Goal: Task Accomplishment & Management: Complete application form

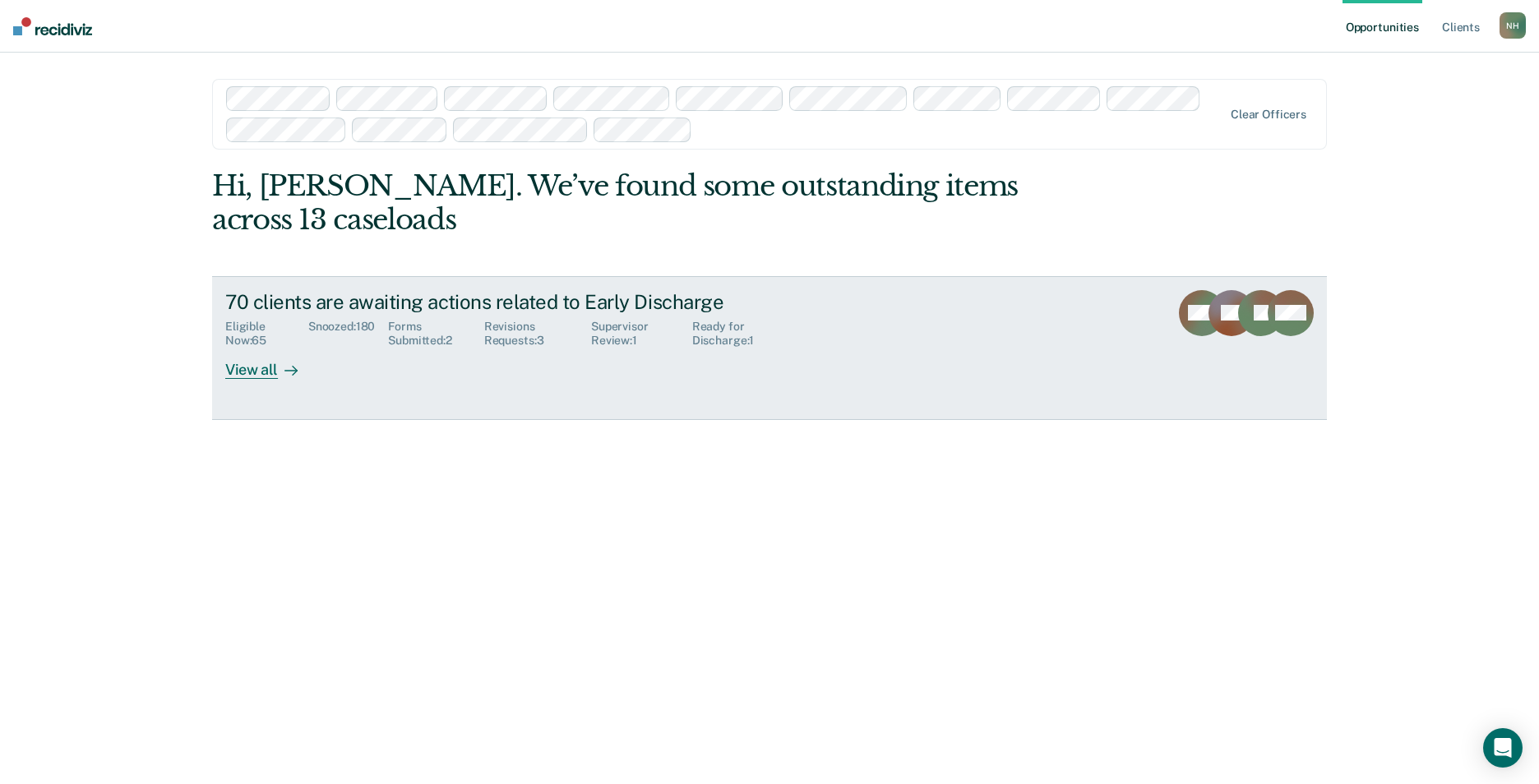
click at [614, 326] on div "Supervisor Review : 1" at bounding box center [641, 333] width 101 height 28
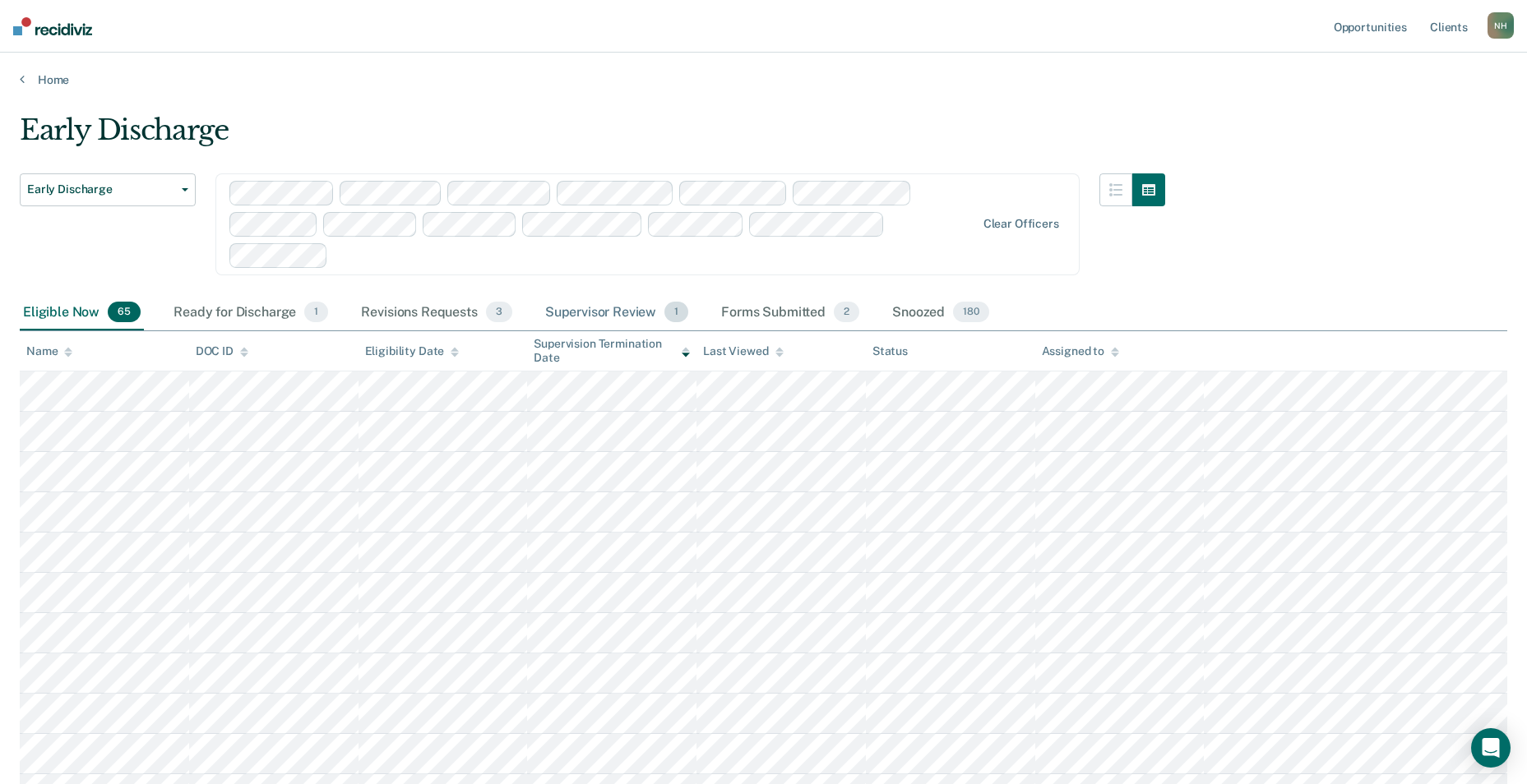
click at [612, 310] on div "Supervisor Review 1" at bounding box center [617, 313] width 151 height 36
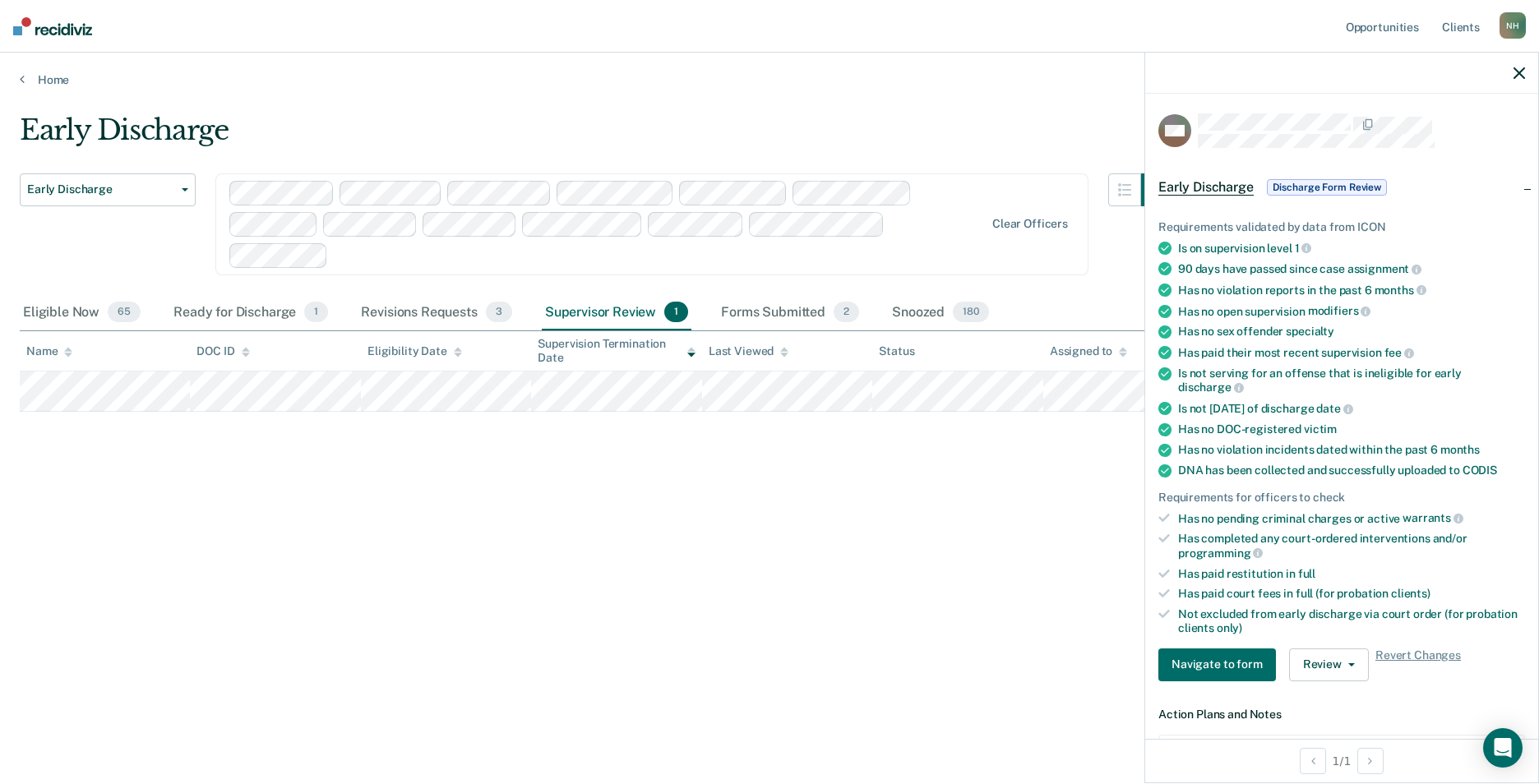
click at [584, 582] on div "Early Discharge Early Discharge Early Discharge Clear officers Eligible Now 65 …" at bounding box center [770, 387] width 1499 height 548
click at [751, 607] on div "Early Discharge Early Discharge Early Discharge Clear officers Eligible Now 65 …" at bounding box center [770, 387] width 1499 height 548
click at [1213, 660] on button "Navigate to form" at bounding box center [1216, 665] width 117 height 33
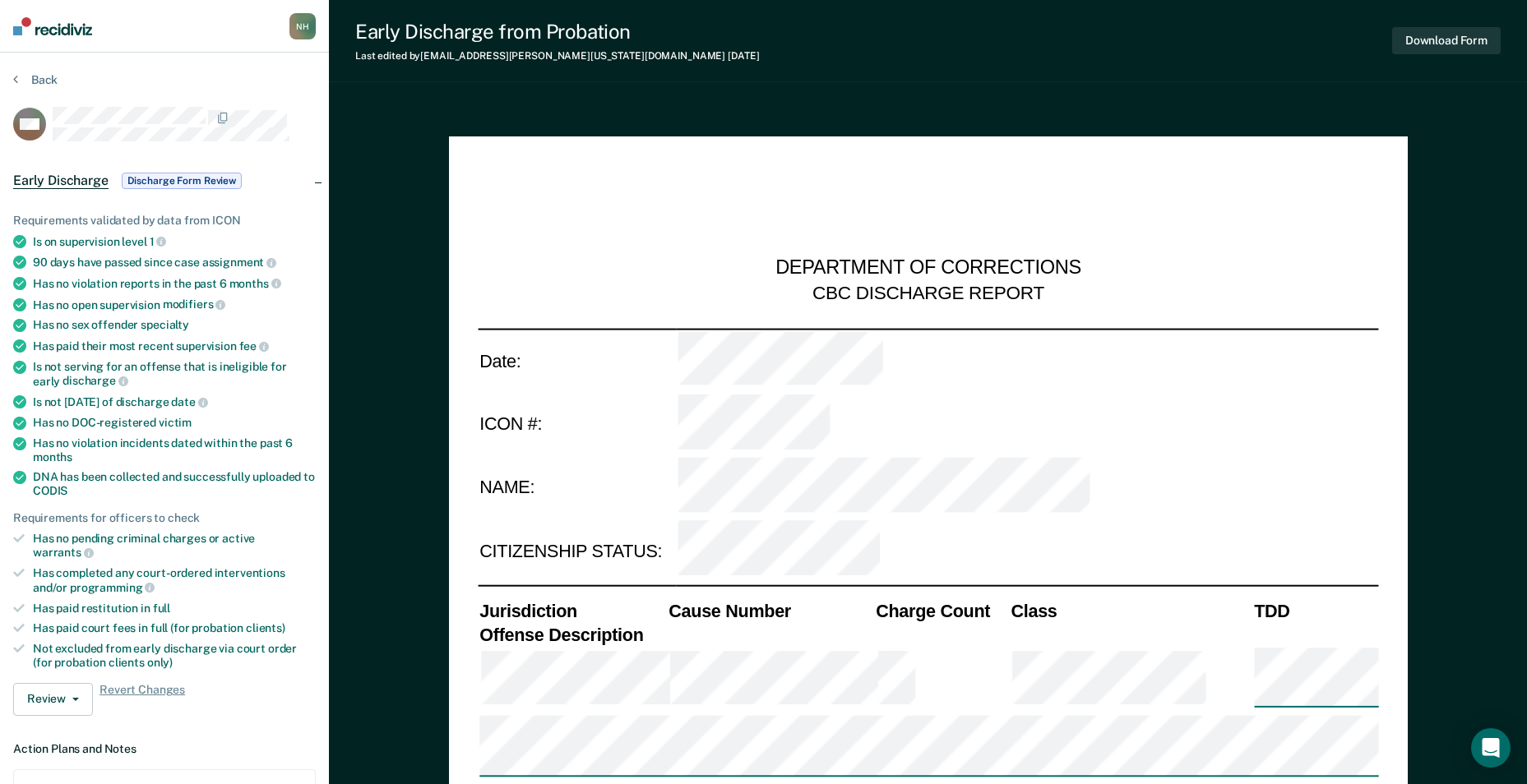
type textarea "x"
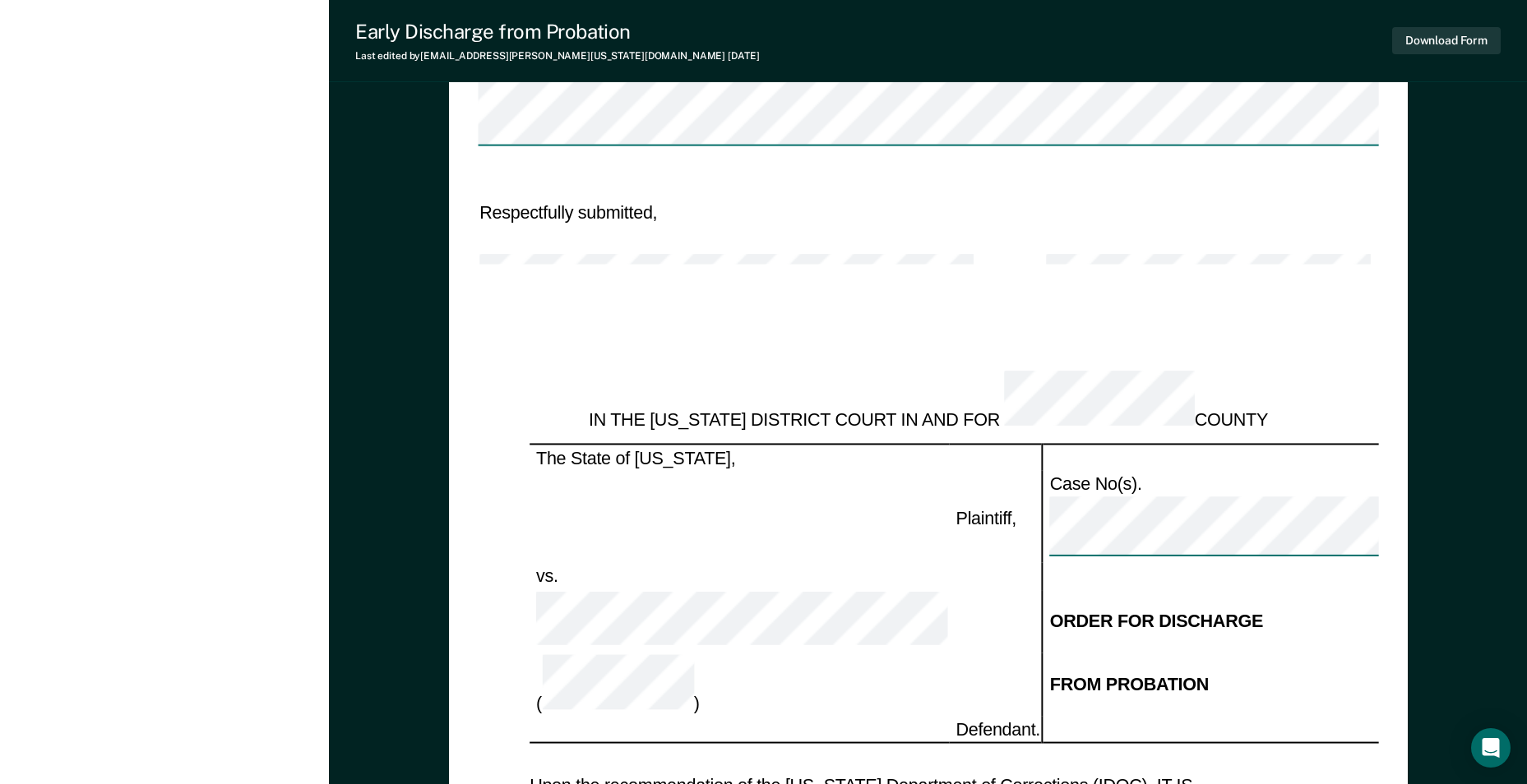
scroll to position [1643, 0]
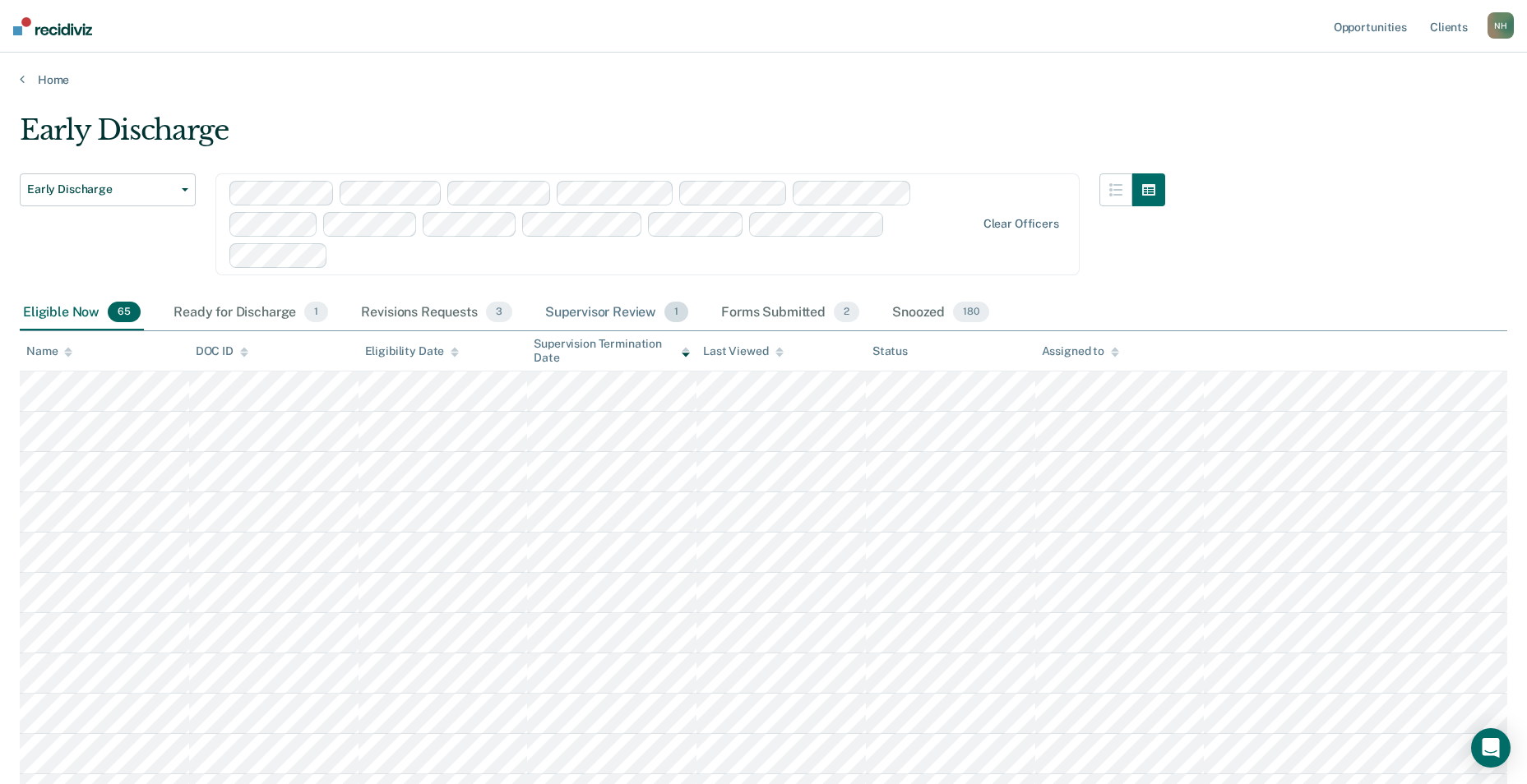
click at [604, 306] on div "Supervisor Review 1" at bounding box center [617, 313] width 151 height 36
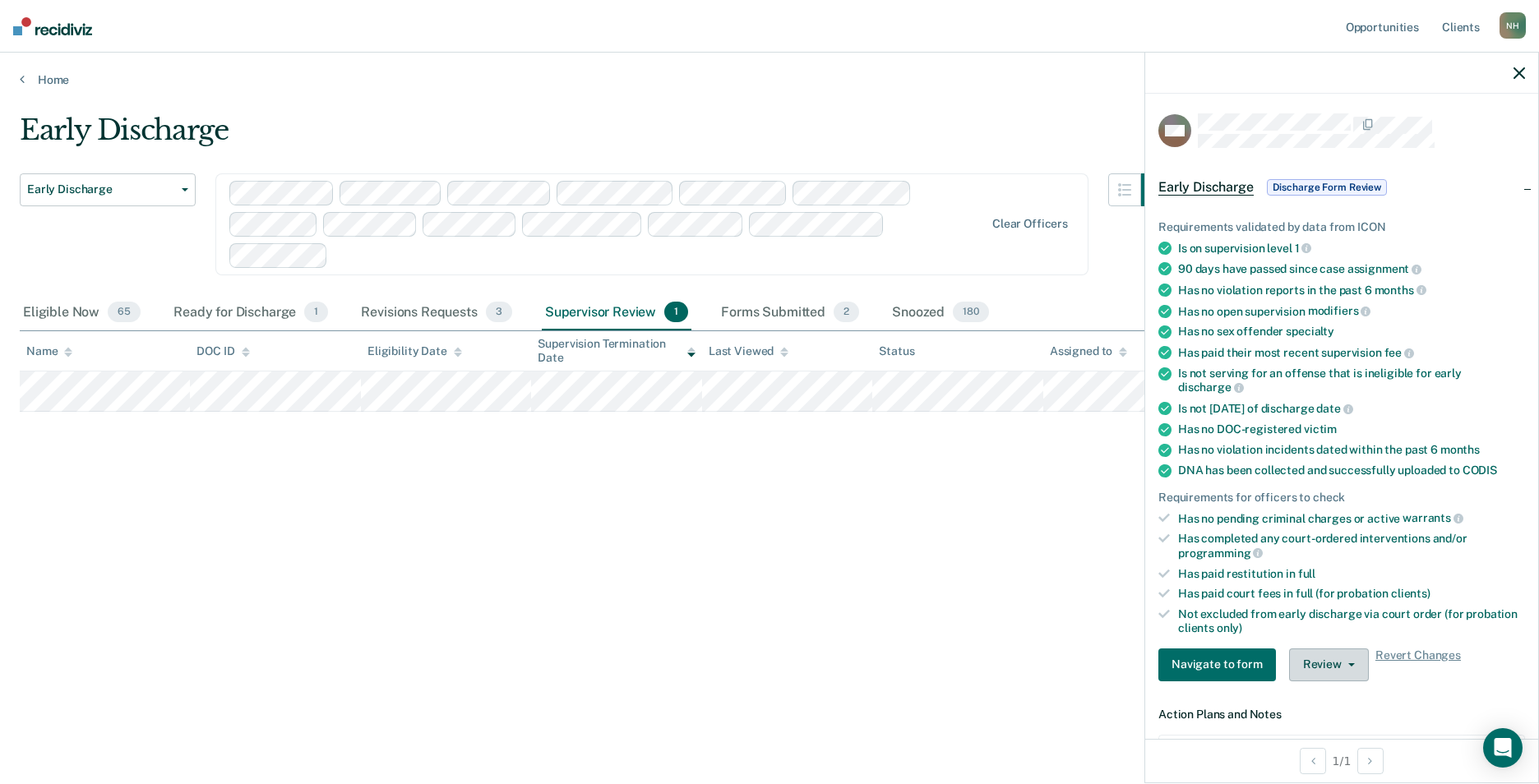
click at [1311, 669] on button "Review" at bounding box center [1329, 665] width 80 height 33
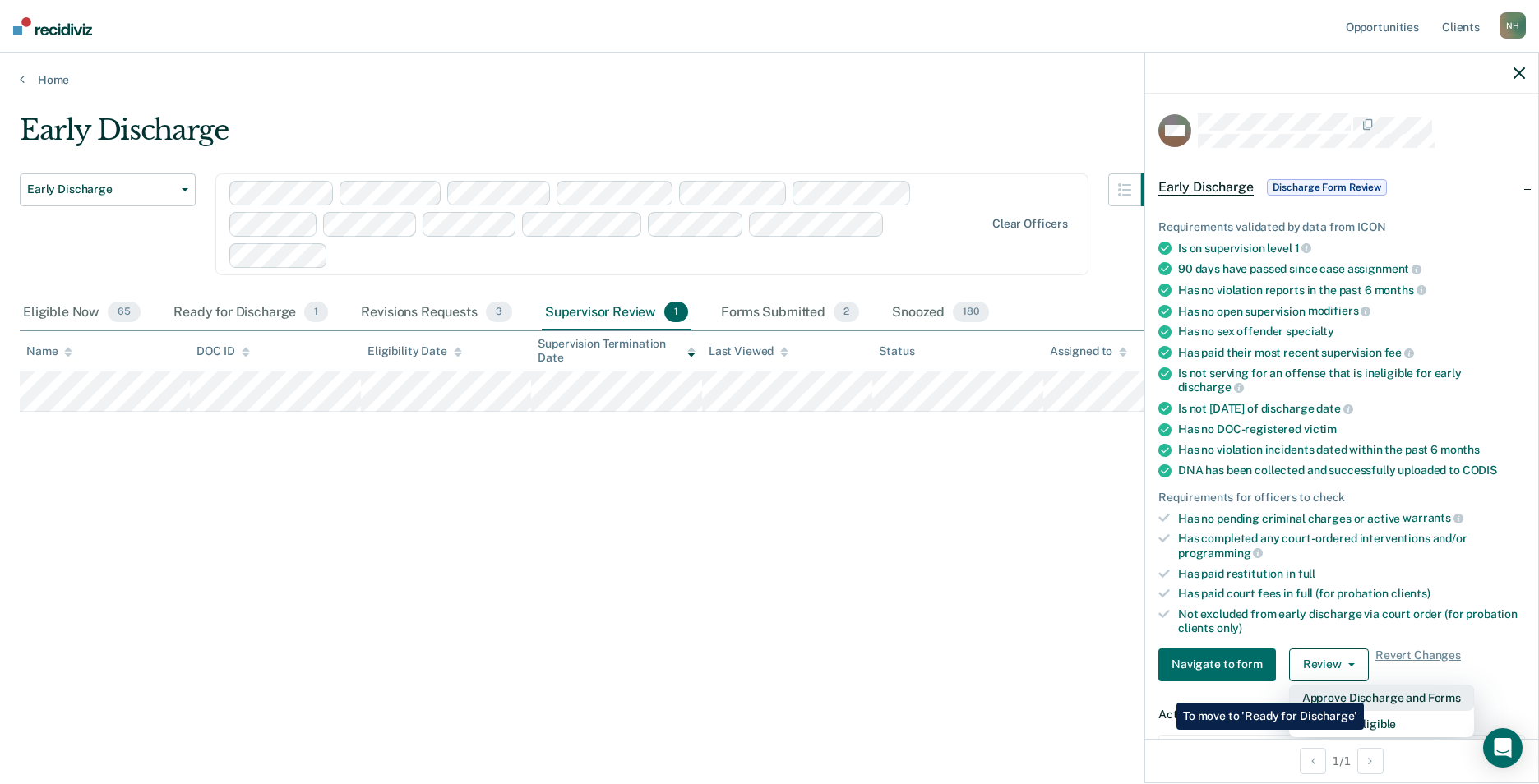
click at [1364, 690] on button "Approve Discharge and Forms" at bounding box center [1382, 698] width 185 height 26
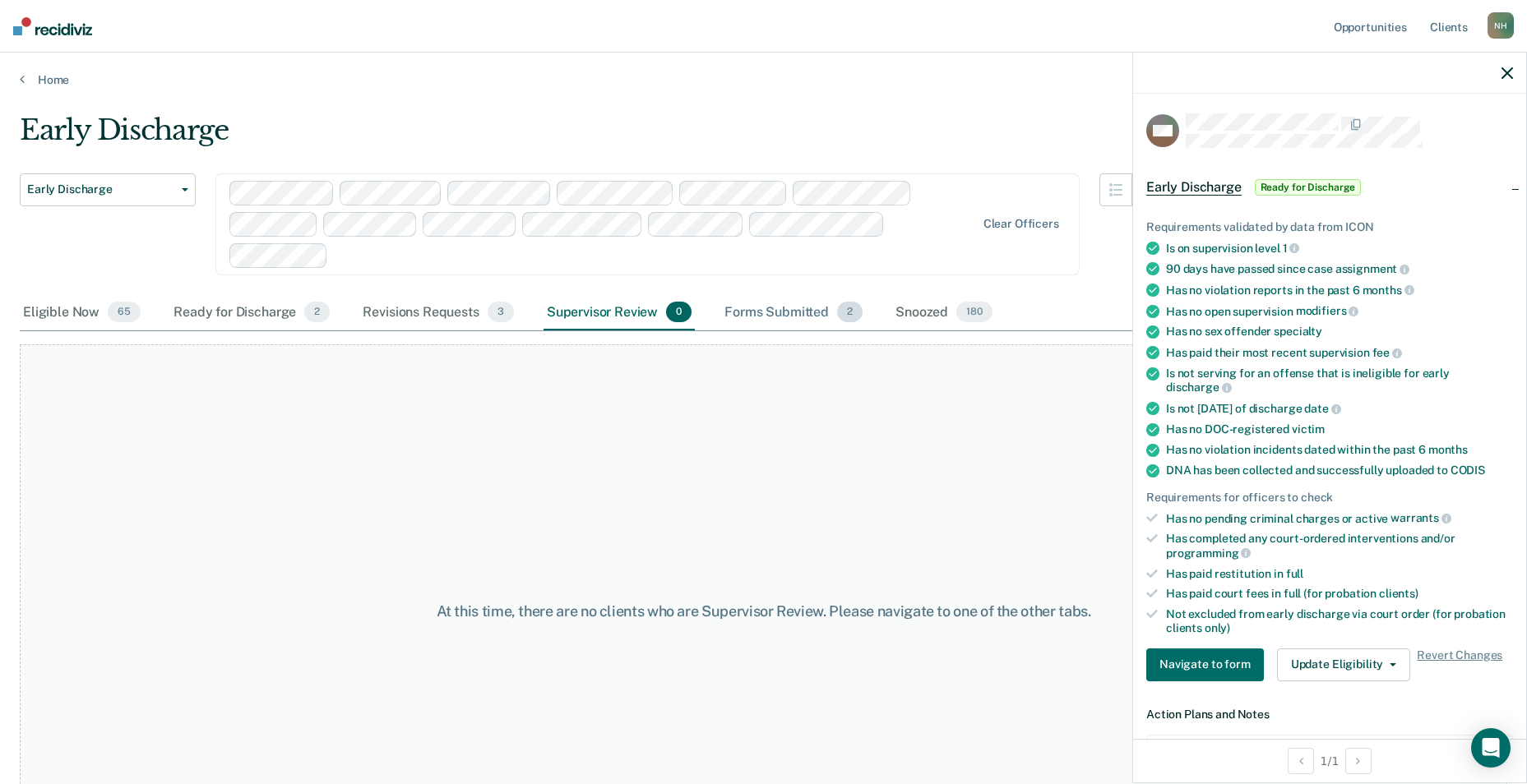
click at [766, 306] on div "Forms Submitted 2" at bounding box center [793, 313] width 145 height 36
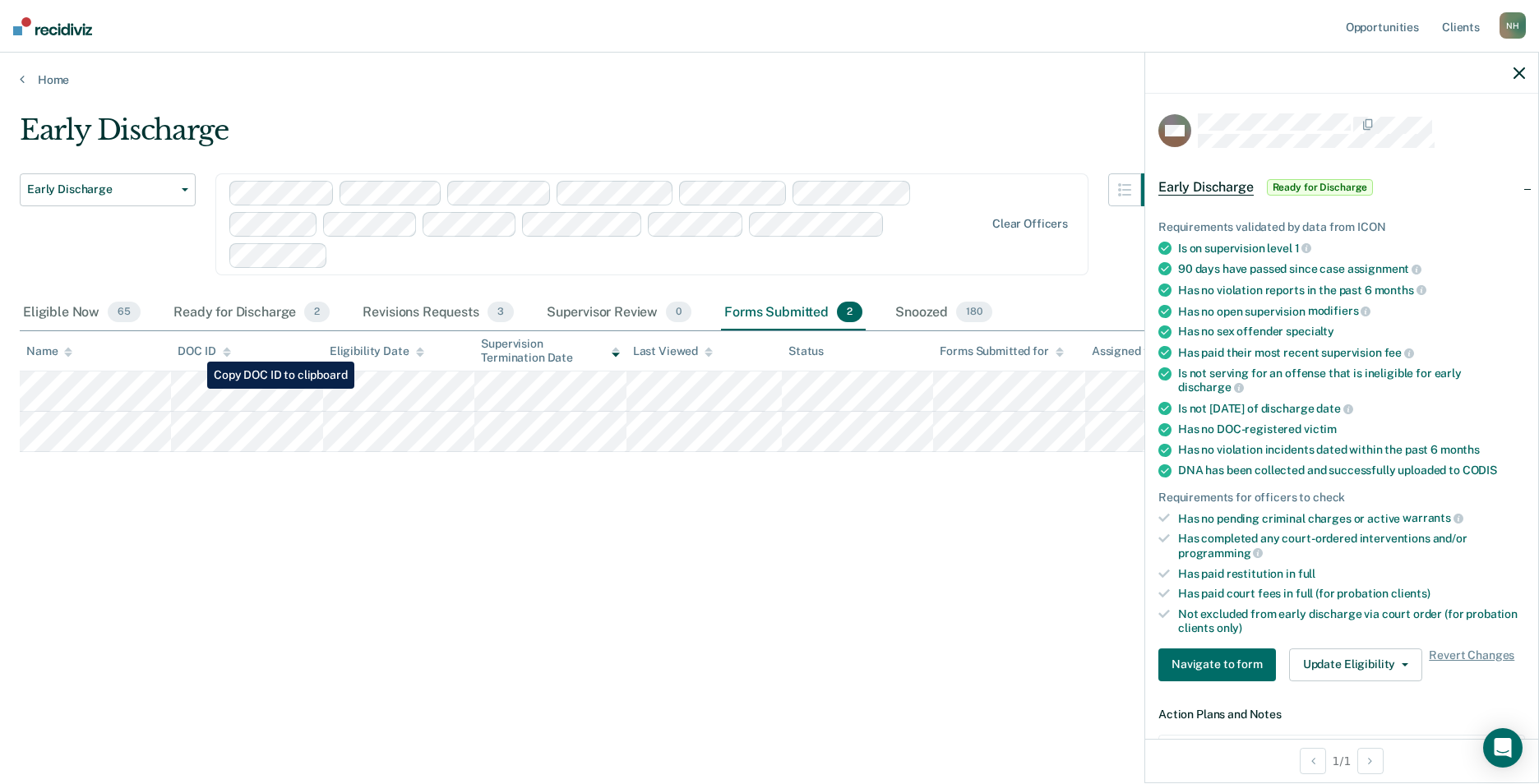
drag, startPoint x: 195, startPoint y: 470, endPoint x: 310, endPoint y: 501, distance: 119.1
click at [310, 501] on div "Early Discharge Early Discharge Early Discharge Clear officers Eligible Now 65 …" at bounding box center [770, 387] width 1499 height 548
click at [169, 384] on tr at bounding box center [770, 392] width 1499 height 40
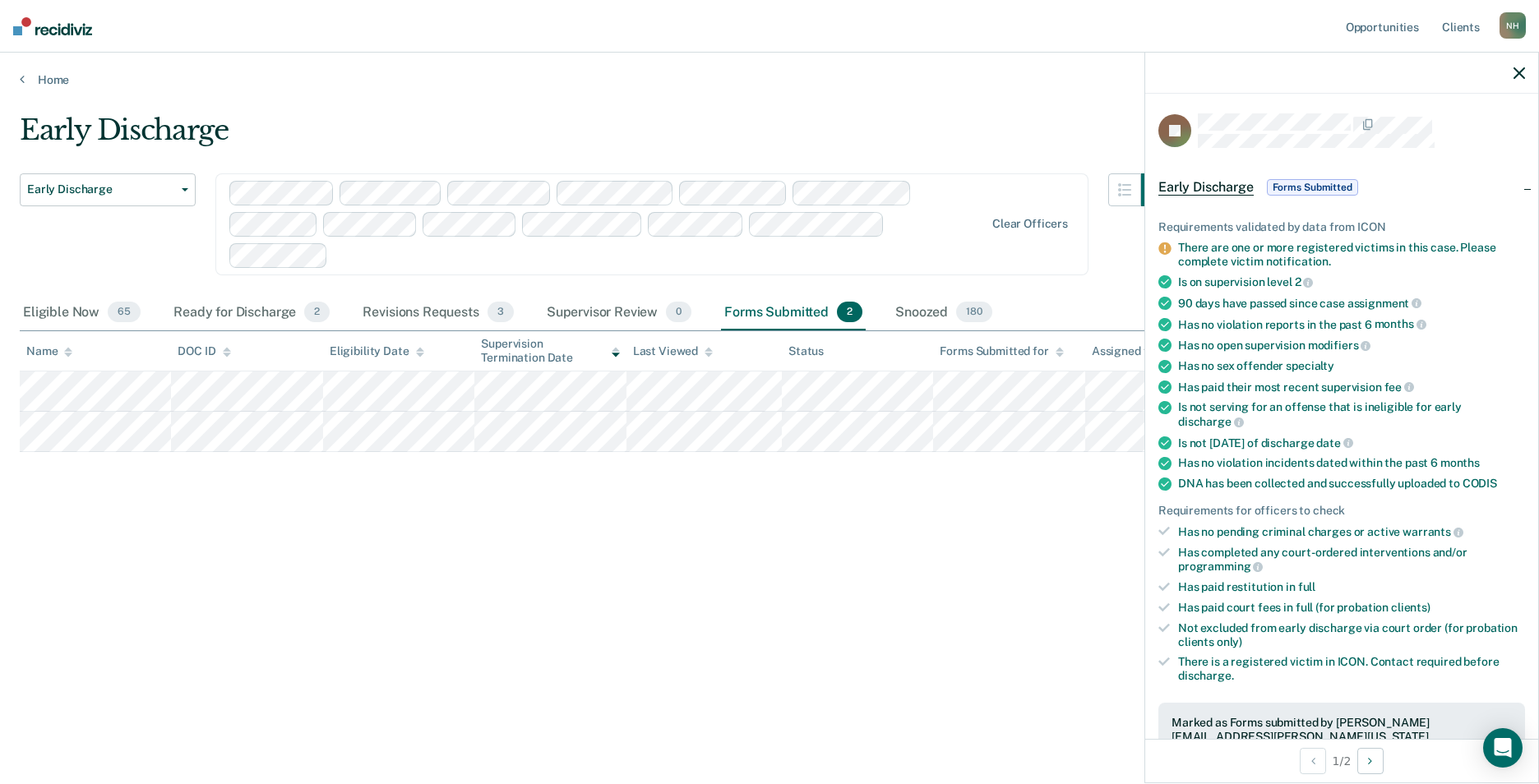
click at [181, 579] on div "Early Discharge Early Discharge Early Discharge Clear officers Eligible Now 65 …" at bounding box center [770, 387] width 1499 height 548
click at [258, 306] on div "Ready for Discharge 2" at bounding box center [251, 313] width 163 height 36
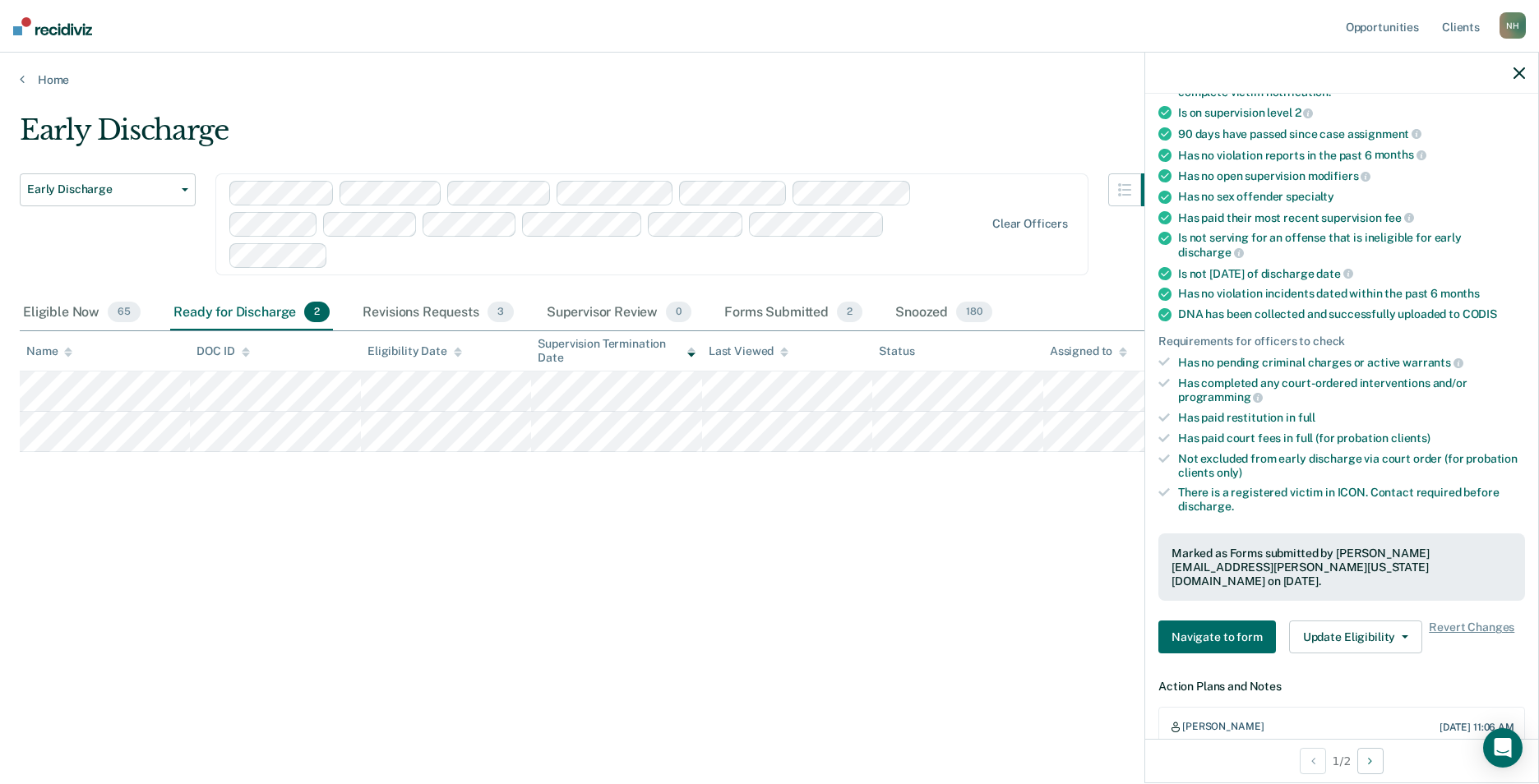
scroll to position [411, 0]
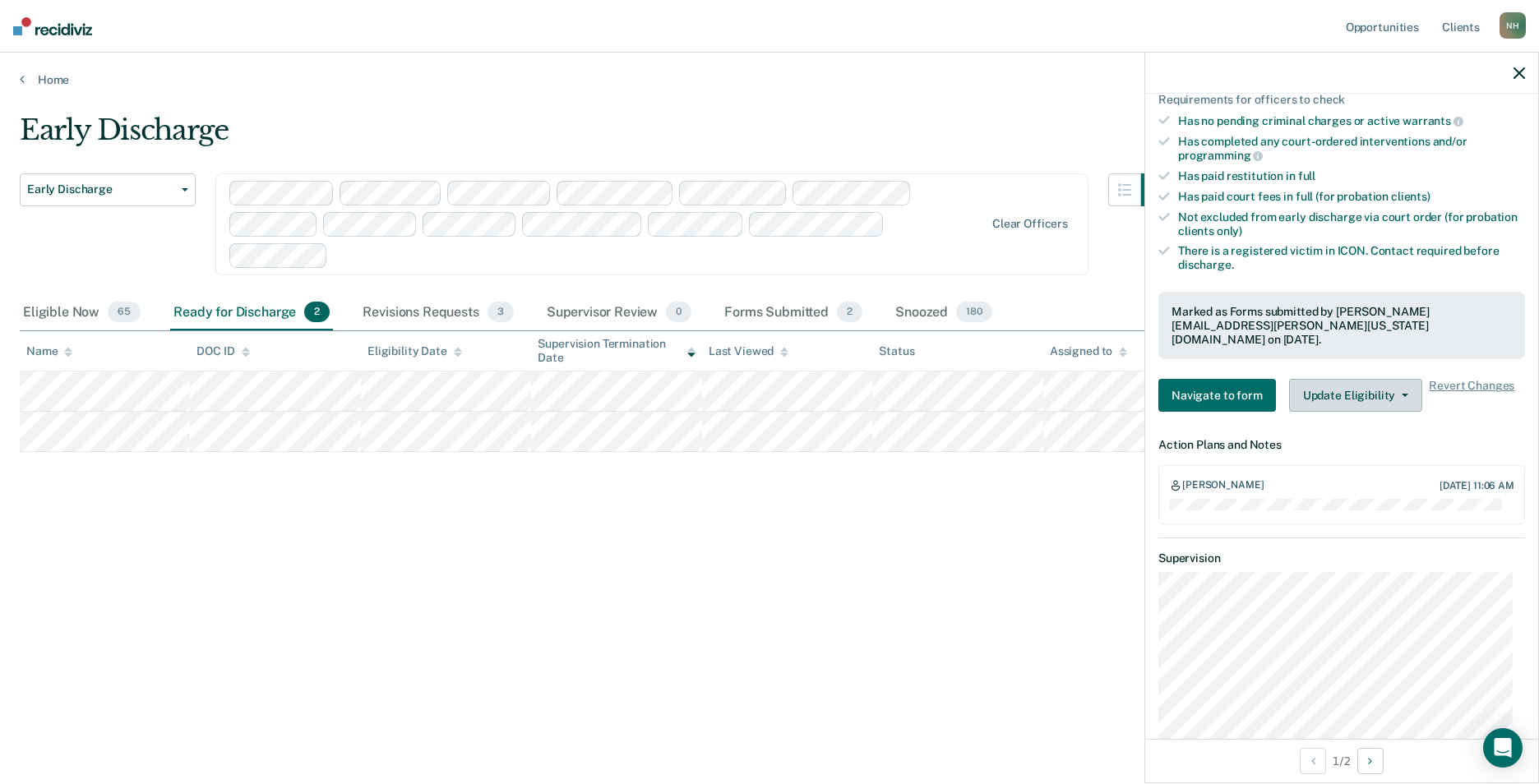
click at [1402, 393] on icon "button" at bounding box center [1405, 395] width 6 height 4
click at [747, 634] on div "Early Discharge Early Discharge Early Discharge Clear officers Eligible Now 65 …" at bounding box center [770, 387] width 1499 height 548
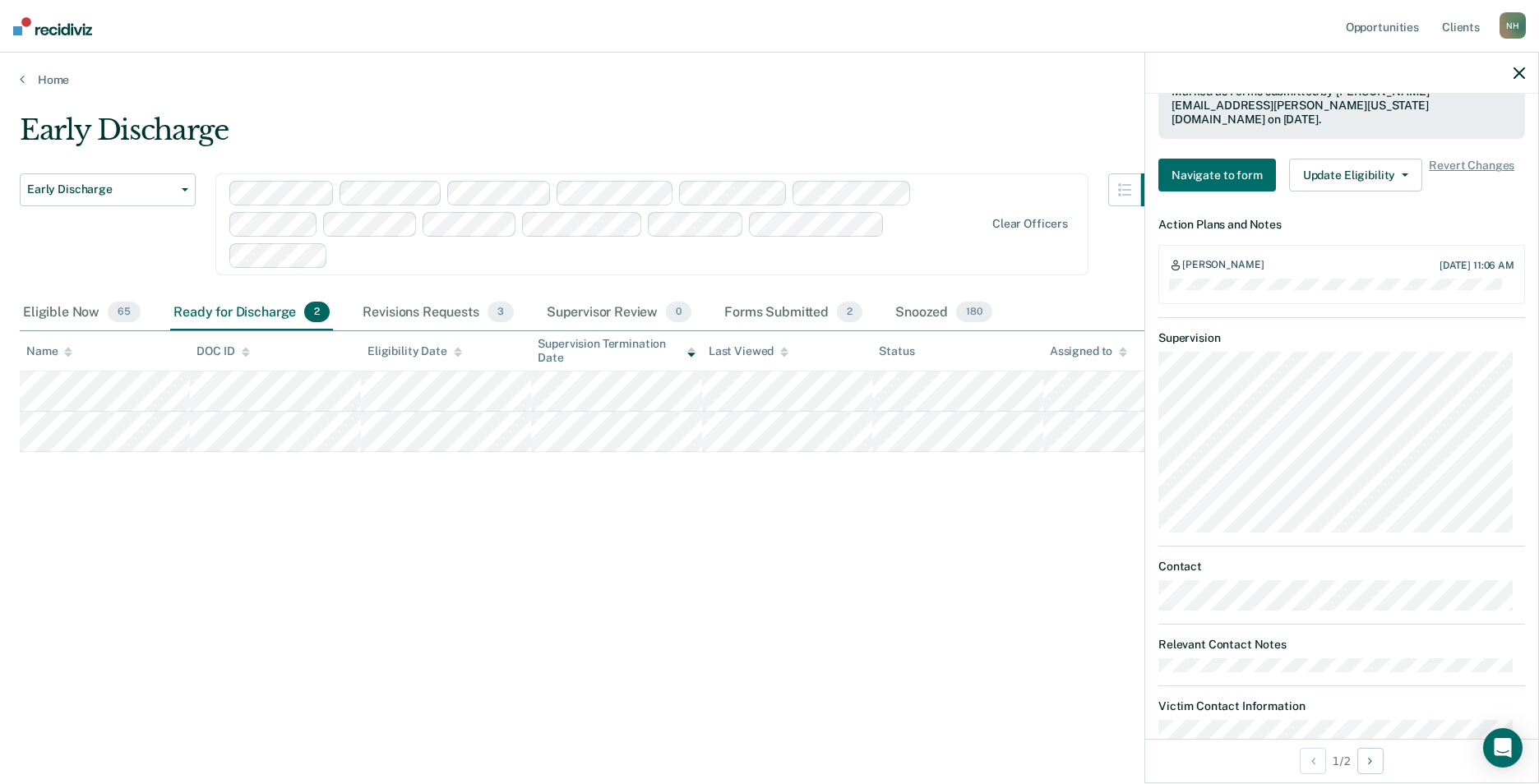
scroll to position [739, 0]
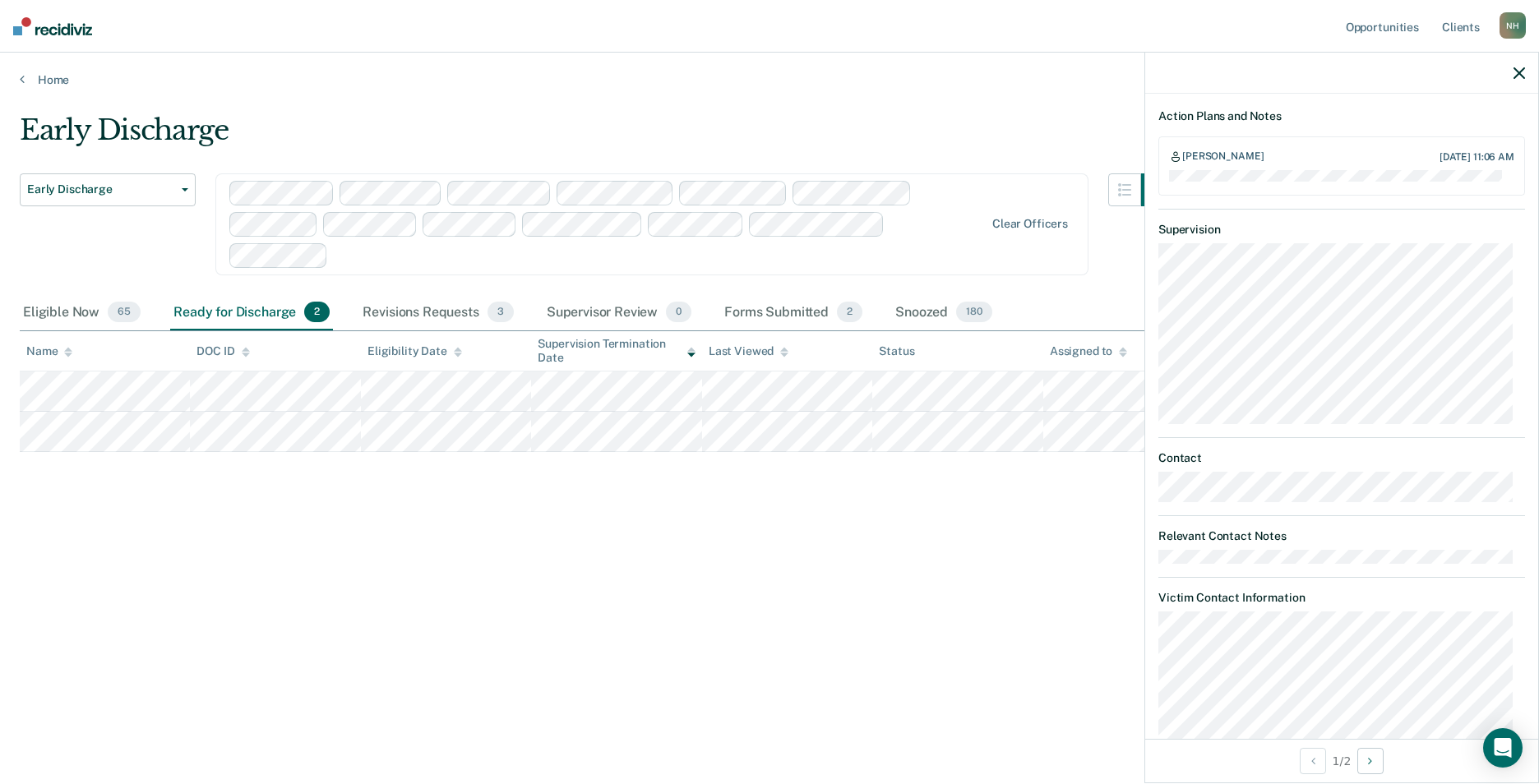
click at [180, 432] on tr at bounding box center [770, 432] width 1499 height 40
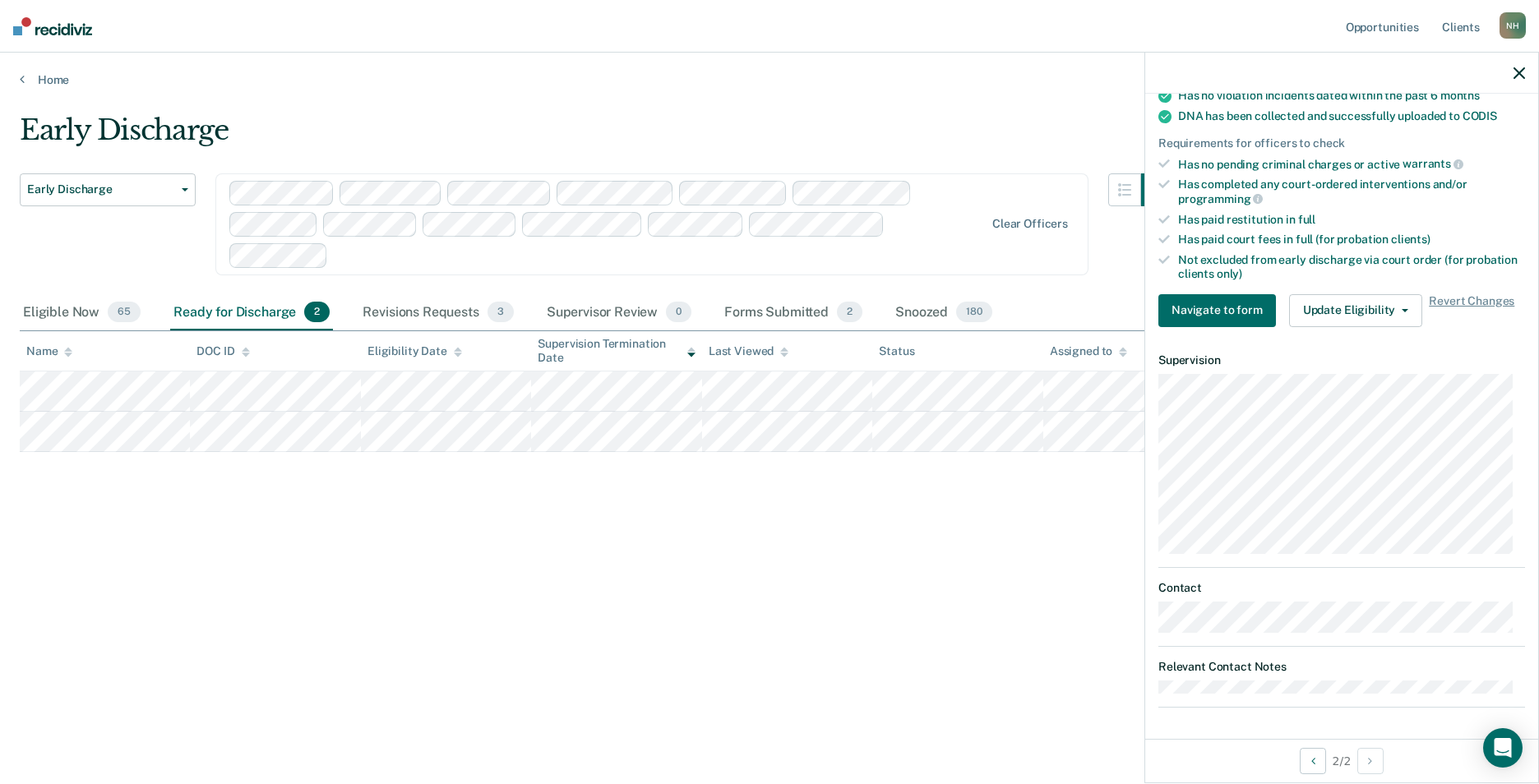
drag, startPoint x: 118, startPoint y: 541, endPoint x: 125, endPoint y: 535, distance: 9.2
click at [118, 541] on div "Early Discharge Early Discharge Early Discharge Clear officers Eligible Now 65 …" at bounding box center [770, 387] width 1499 height 548
click at [794, 315] on div "Forms Submitted 2" at bounding box center [792, 313] width 144 height 36
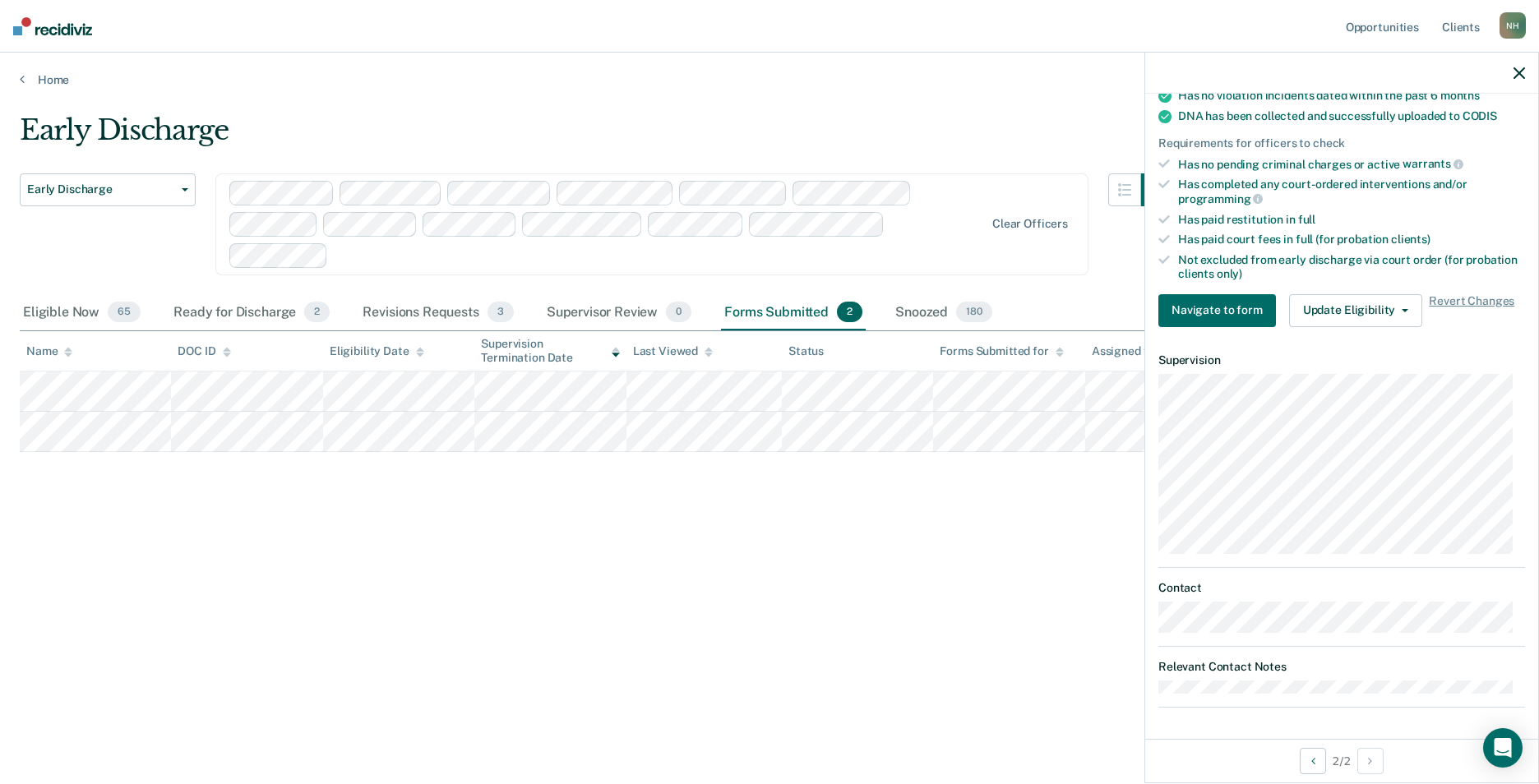
click at [164, 427] on tr at bounding box center [770, 432] width 1499 height 40
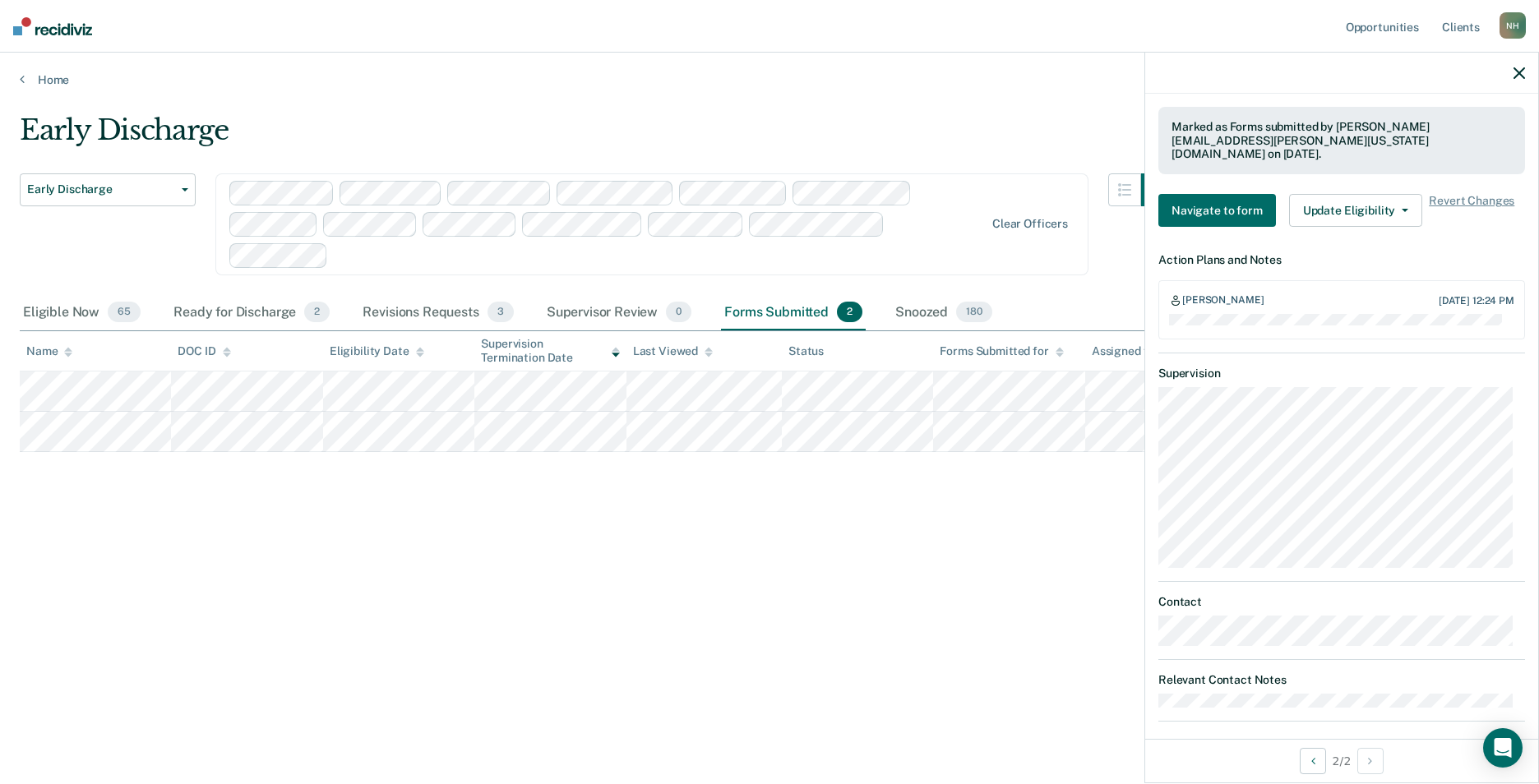
drag, startPoint x: 189, startPoint y: 451, endPoint x: 253, endPoint y: 522, distance: 95.6
click at [253, 522] on div "Early Discharge Early Discharge Early Discharge Clear officers Eligible Now 65 …" at bounding box center [770, 387] width 1499 height 548
